Goal: Task Accomplishment & Management: Manage account settings

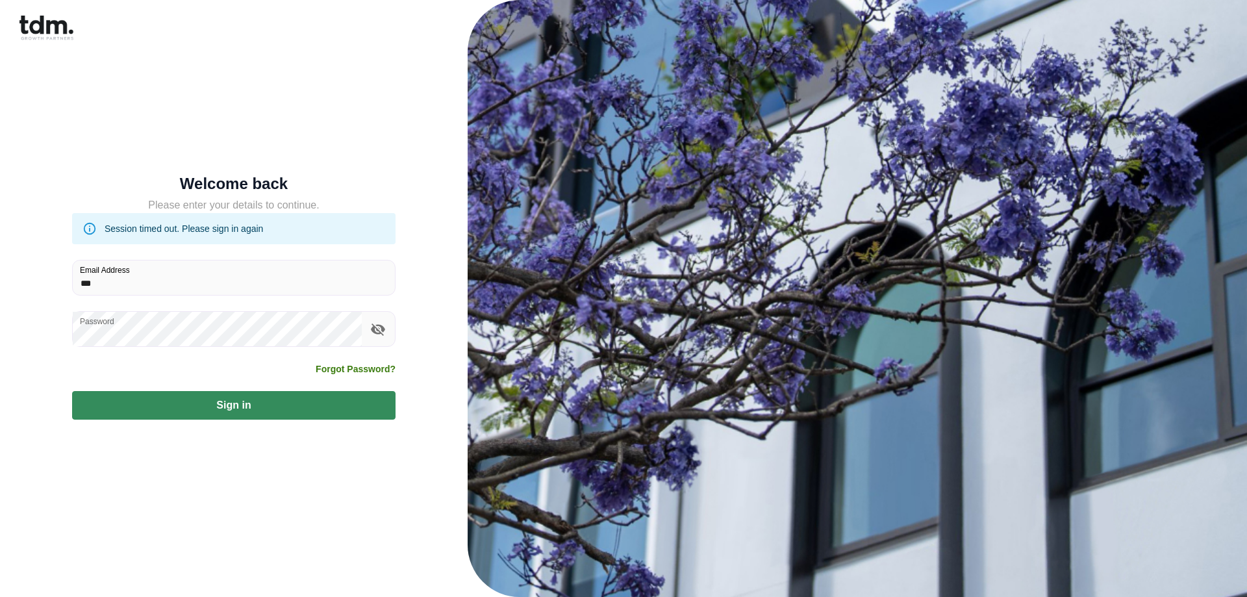
type input "**********"
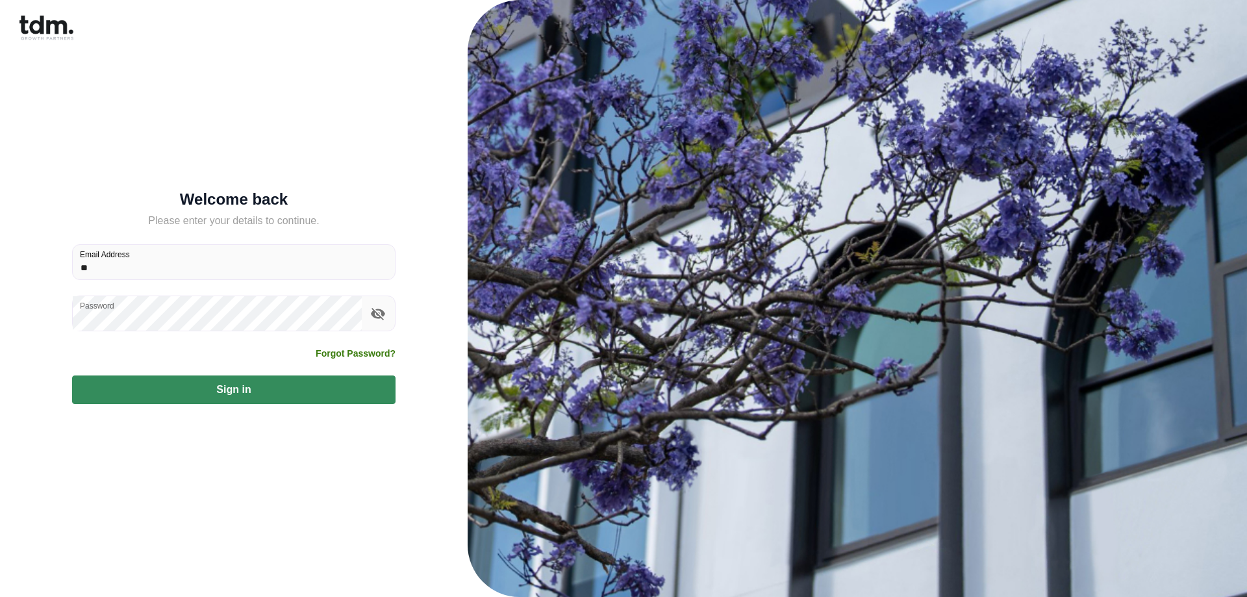
type input "**********"
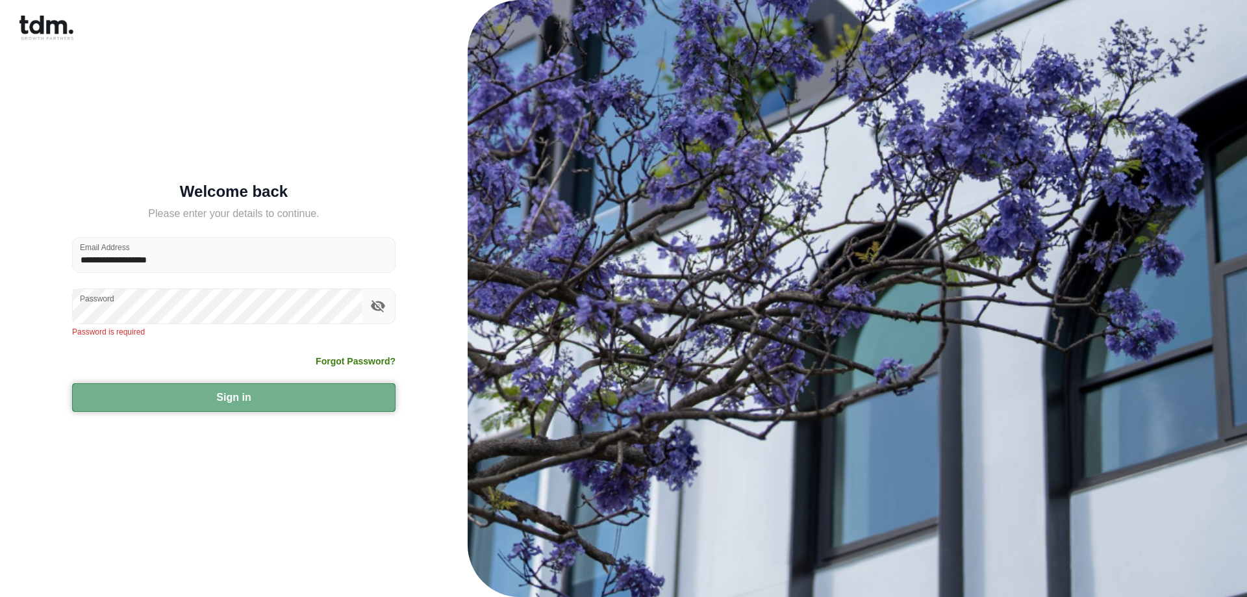
click at [344, 386] on button "Sign in" at bounding box center [233, 397] width 323 height 29
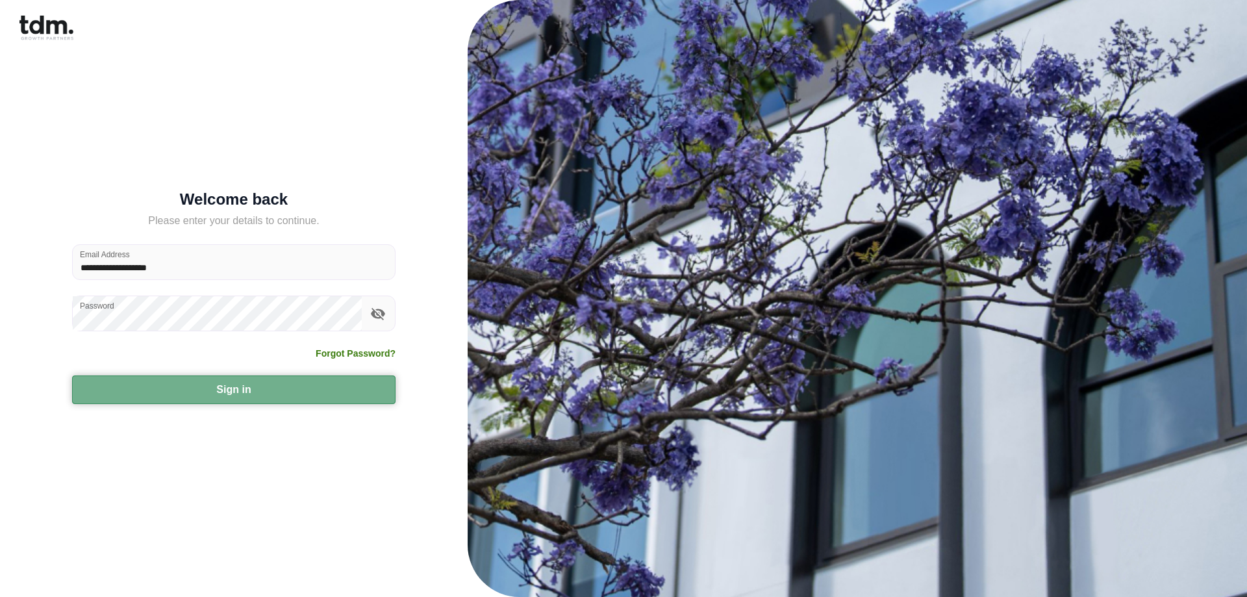
click at [231, 386] on button "Sign in" at bounding box center [233, 389] width 323 height 29
